Goal: Entertainment & Leisure: Consume media (video, audio)

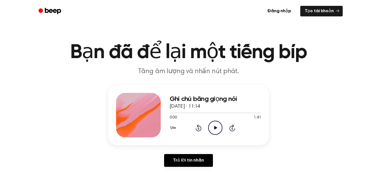
scroll to position [10, 0]
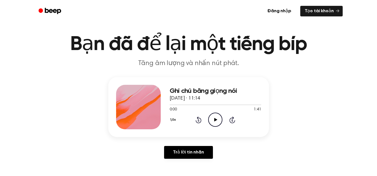
click at [216, 118] on icon "Play Audio" at bounding box center [215, 120] width 14 height 14
click at [236, 65] on p "Tăng âm lượng và nhấn nút phát." at bounding box center [188, 63] width 214 height 9
click at [236, 65] on font "Tăng âm lượng và nhấn nút phát." at bounding box center [188, 63] width 100 height 7
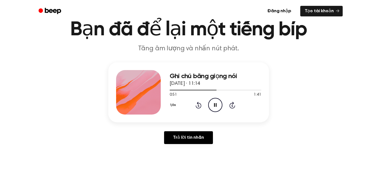
scroll to position [0, 0]
